Goal: Task Accomplishment & Management: Use online tool/utility

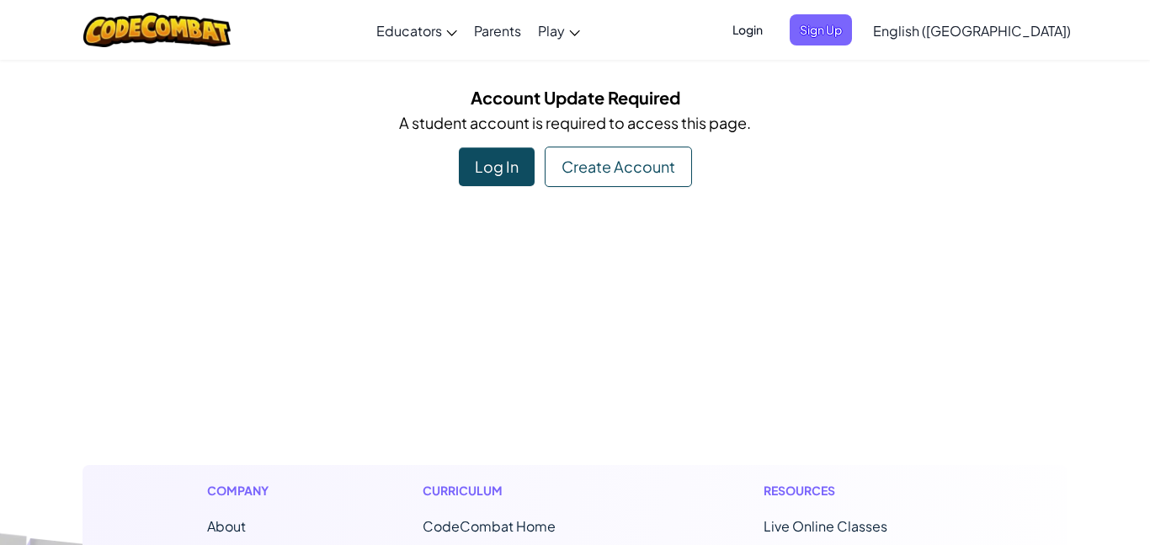
click at [498, 180] on div "Log In" at bounding box center [497, 166] width 76 height 39
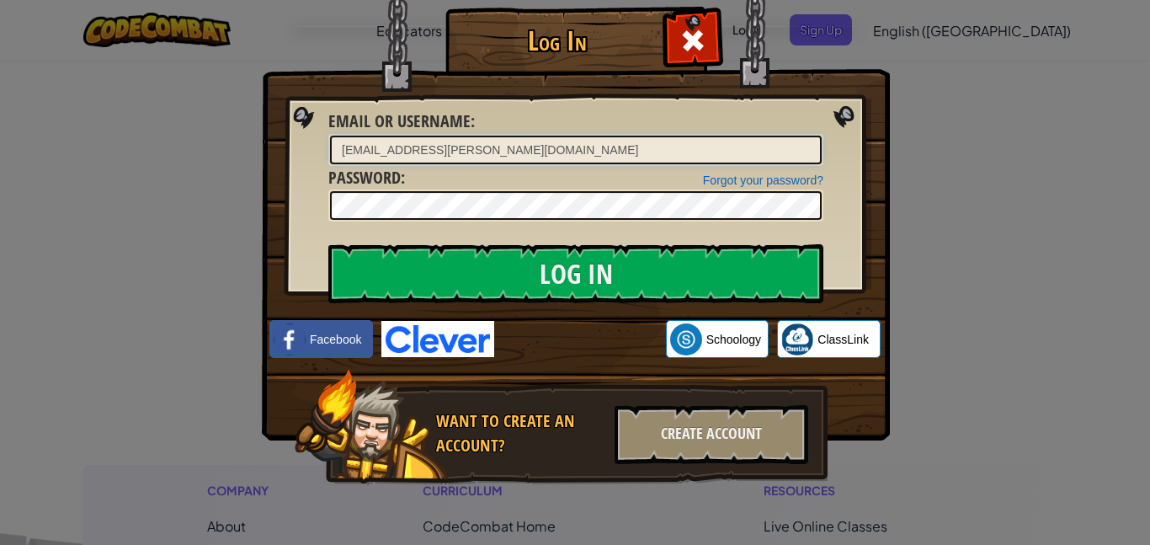
type input "Meagan.adelman@lakotastudents.com"
click at [328, 244] on input "Log In" at bounding box center [575, 273] width 495 height 59
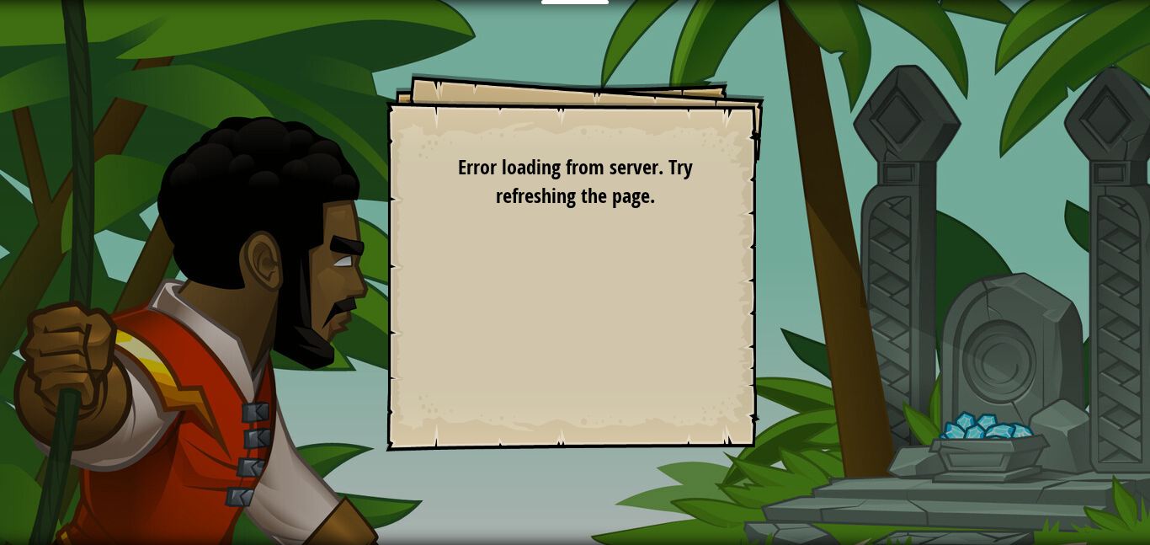
click at [578, 212] on div "Goals Start Level Error loading from server. Try refreshing the page. You'll ne…" at bounding box center [575, 261] width 379 height 379
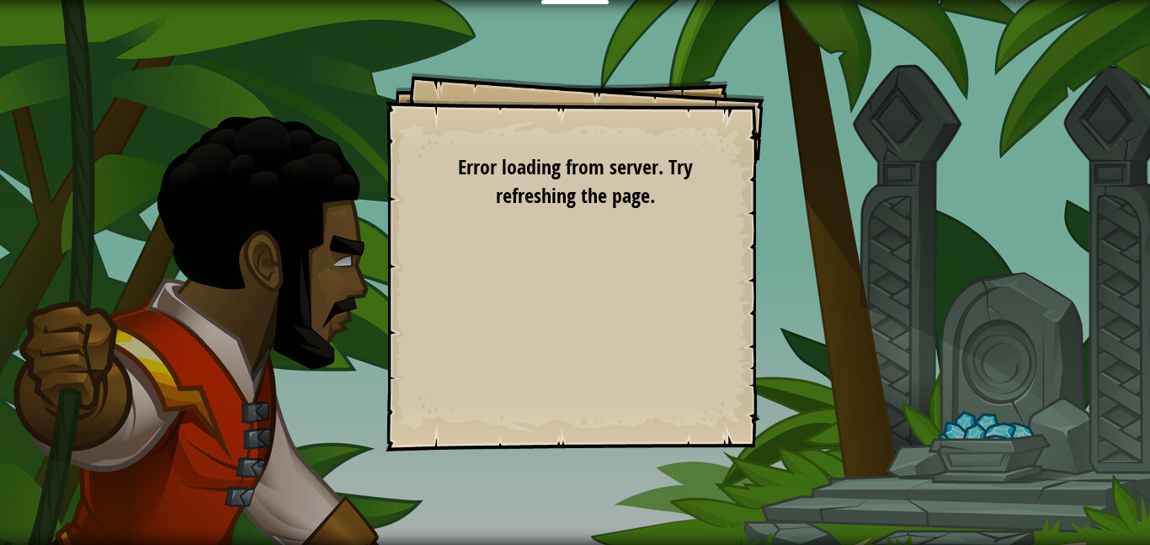
click at [578, 212] on div "Goals Start Level Error loading from server. Try refreshing the page. You'll ne…" at bounding box center [575, 261] width 379 height 379
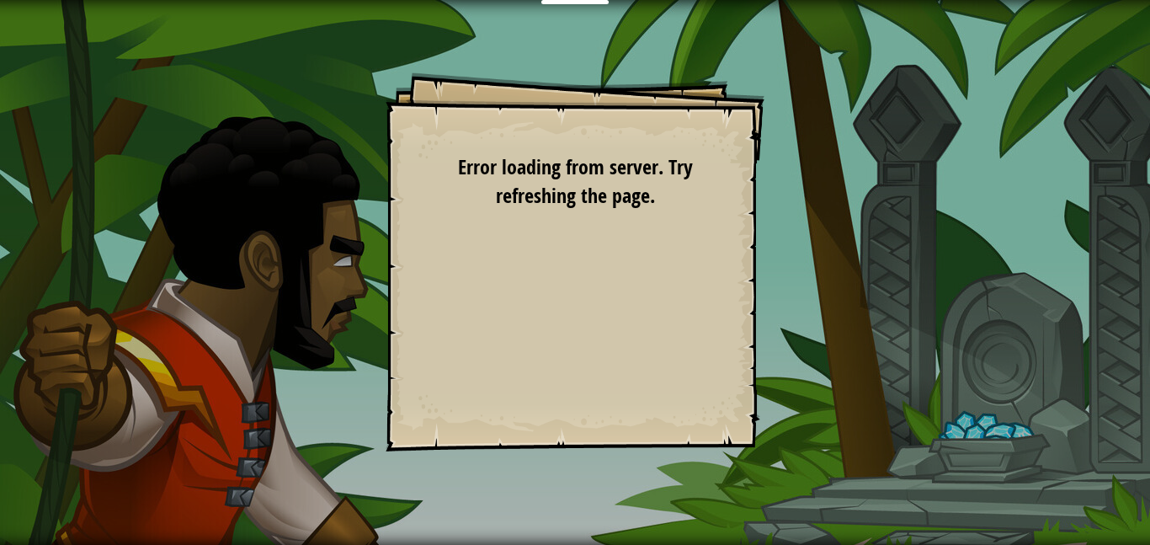
click at [578, 212] on div "Goals Start Level Error loading from server. Try refreshing the page. You'll ne…" at bounding box center [575, 261] width 379 height 379
